Goal: Find specific page/section: Find specific page/section

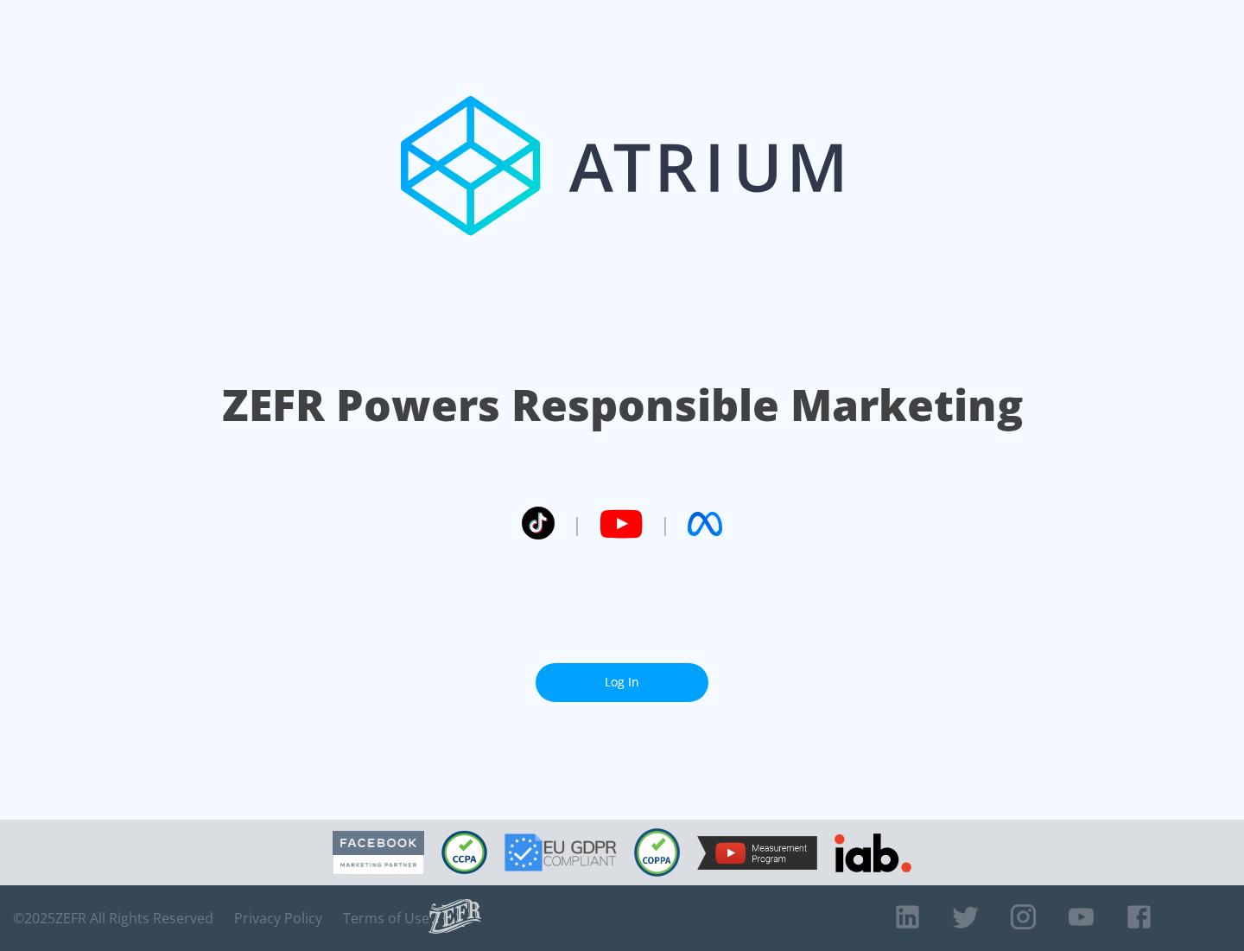
click at [622, 682] on link "Log In" at bounding box center [622, 682] width 173 height 39
